Goal: Information Seeking & Learning: Learn about a topic

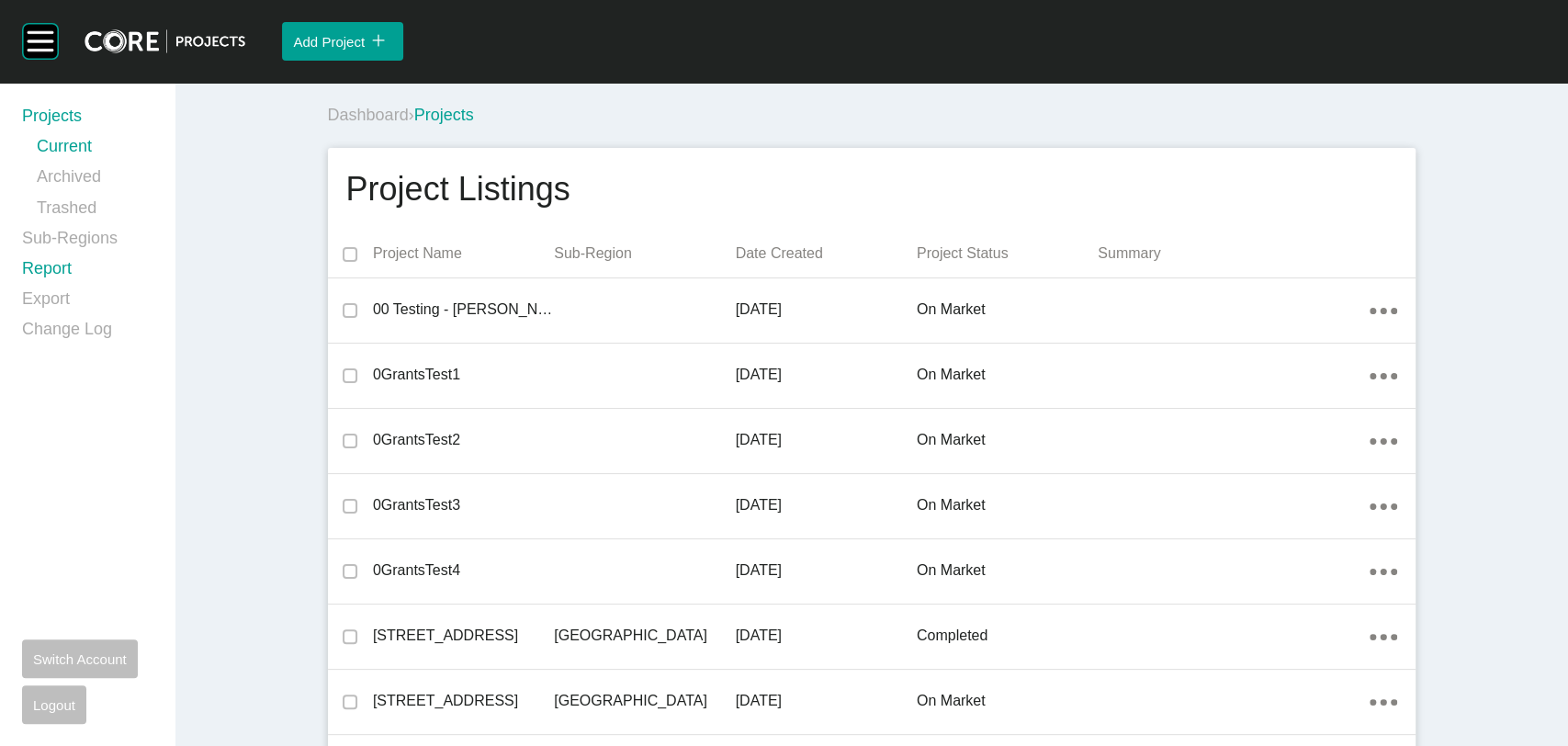
click at [50, 268] on link "Report" at bounding box center [88, 272] width 131 height 30
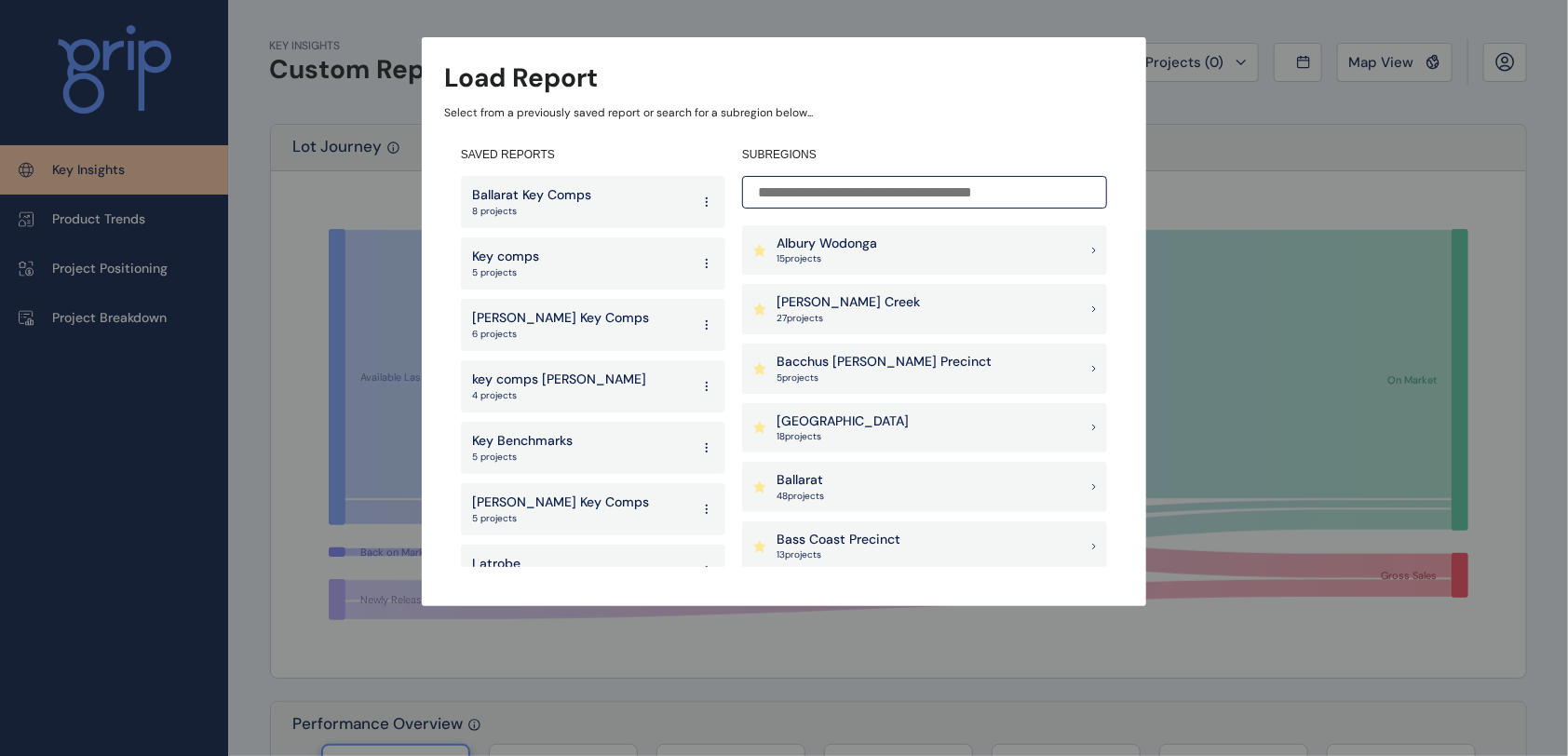
click at [834, 186] on input at bounding box center [924, 192] width 365 height 33
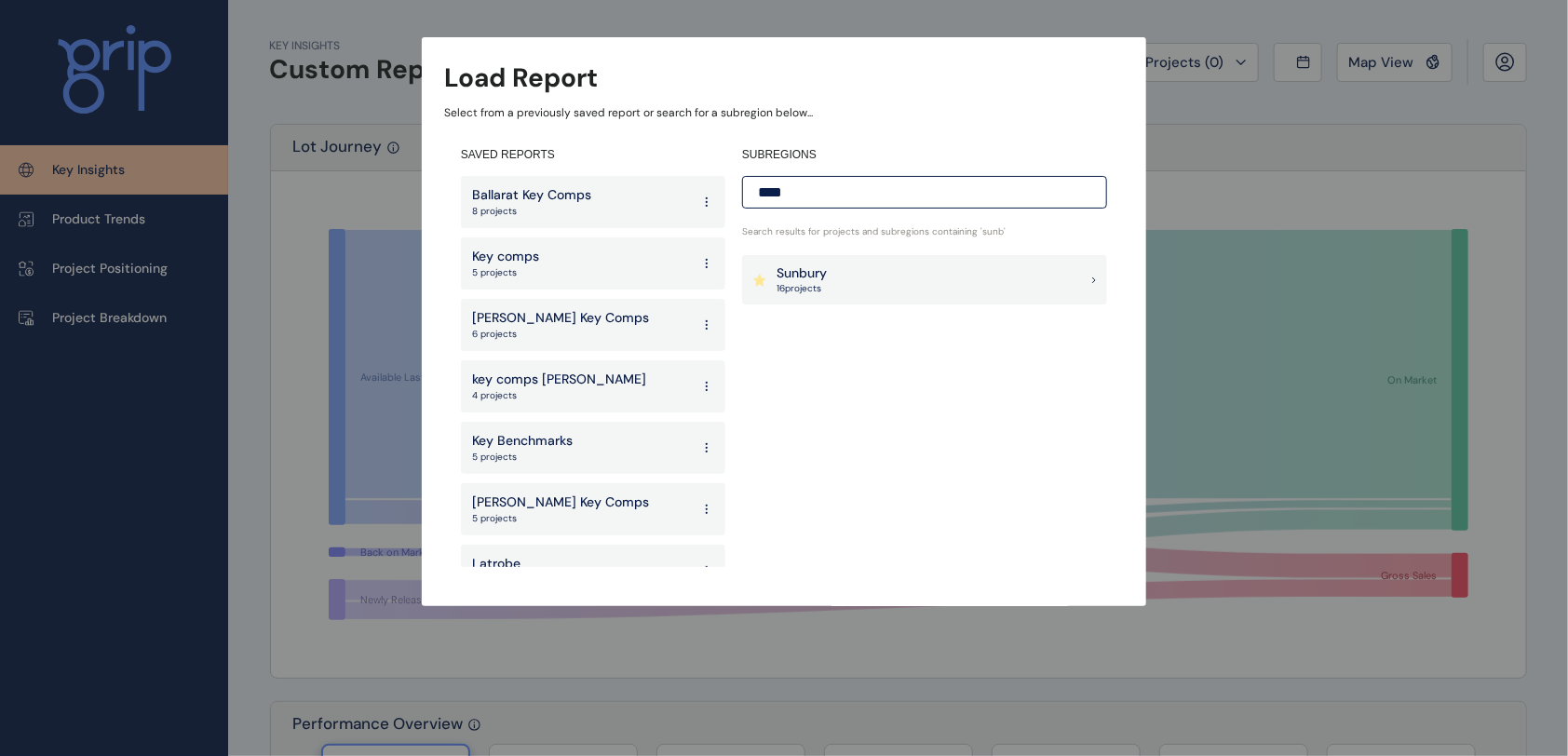
type input "****"
click at [888, 288] on div "Sunbury 16 project s" at bounding box center [924, 280] width 365 height 50
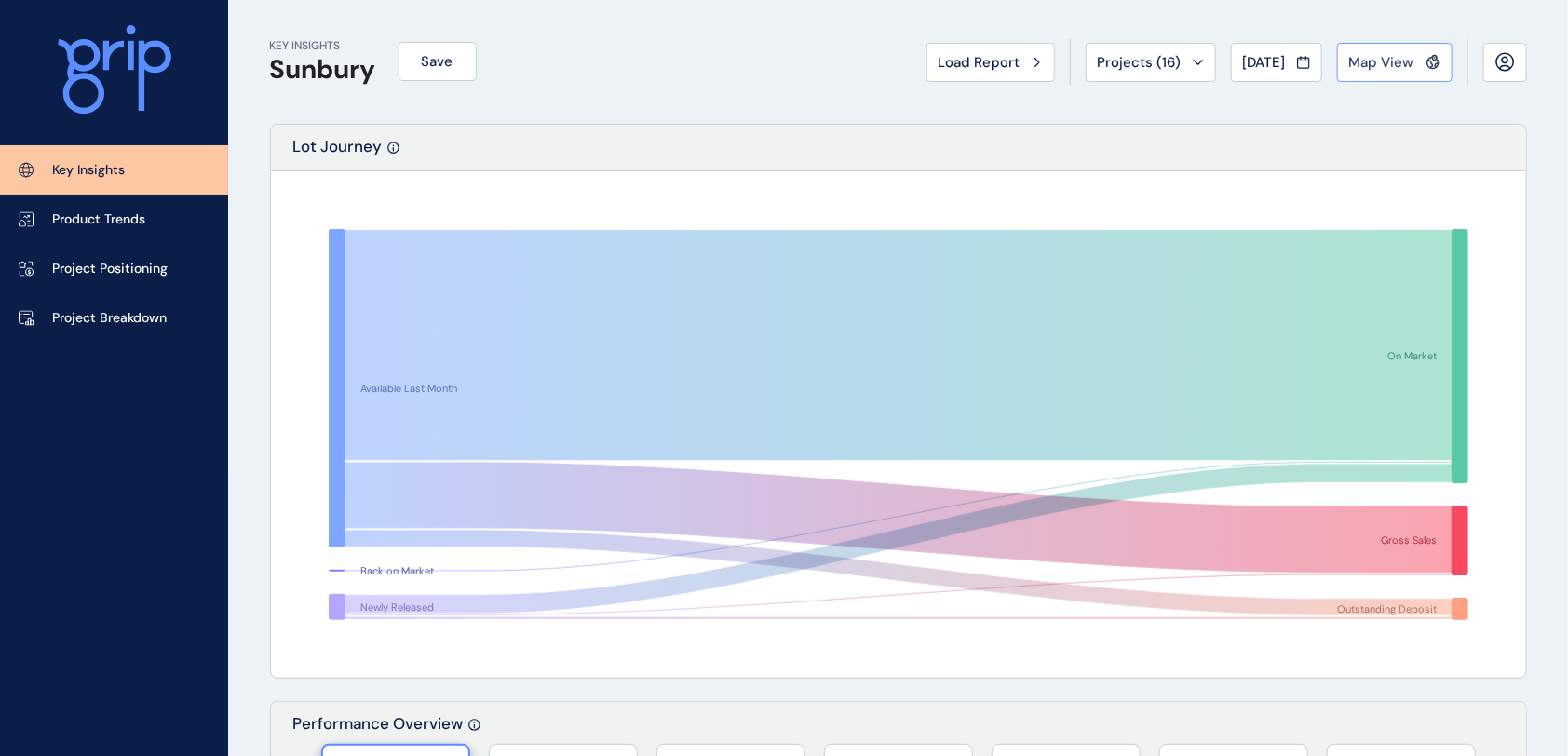
click at [1394, 59] on span "Map View" at bounding box center [1381, 62] width 65 height 19
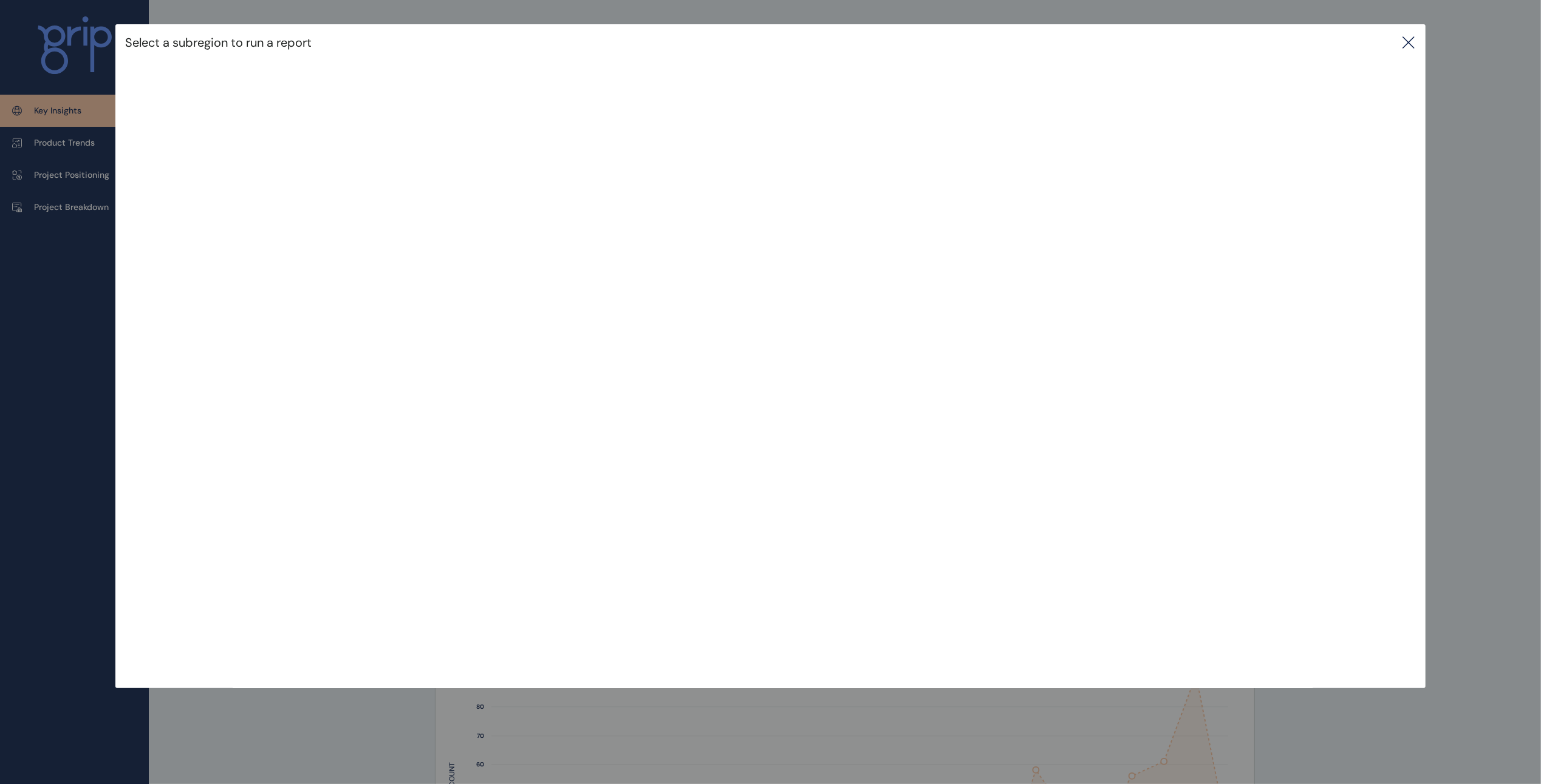
click at [1036, 39] on icon at bounding box center [1408, 43] width 15 height 15
